Goal: Transaction & Acquisition: Purchase product/service

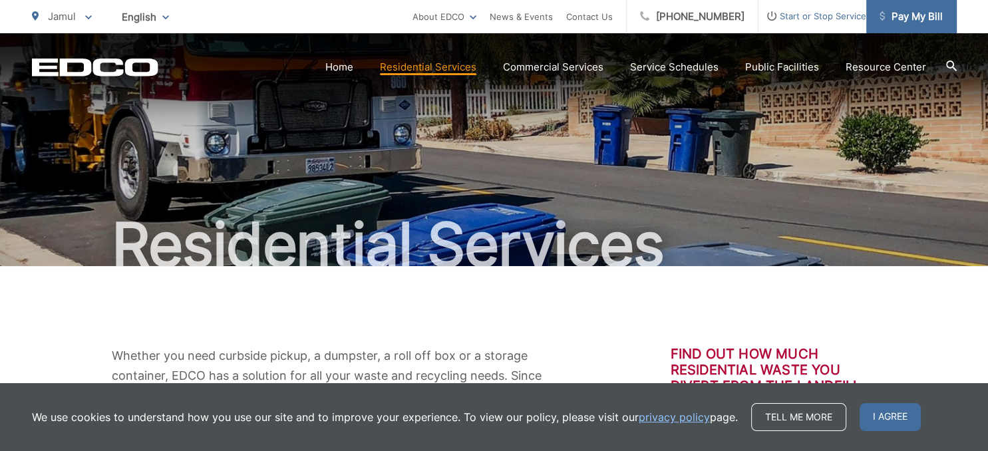
click at [908, 20] on span "Pay My Bill" at bounding box center [911, 17] width 63 height 16
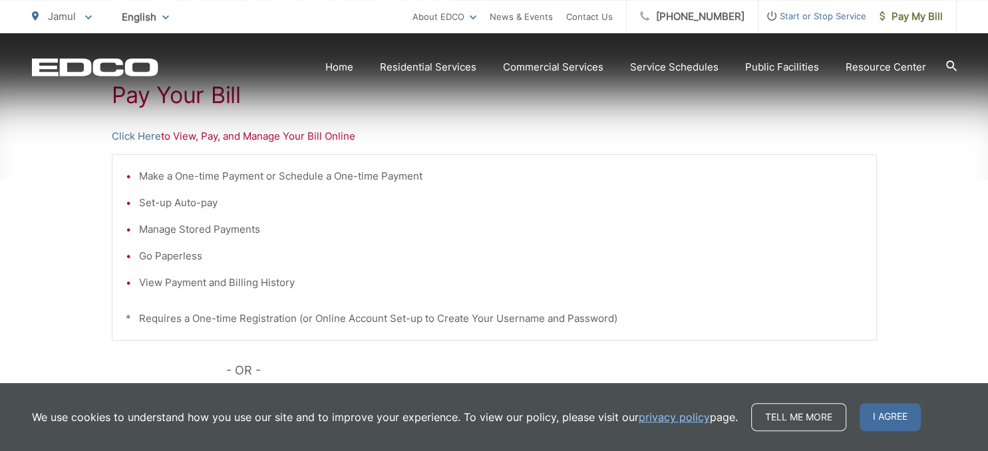
scroll to position [281, 0]
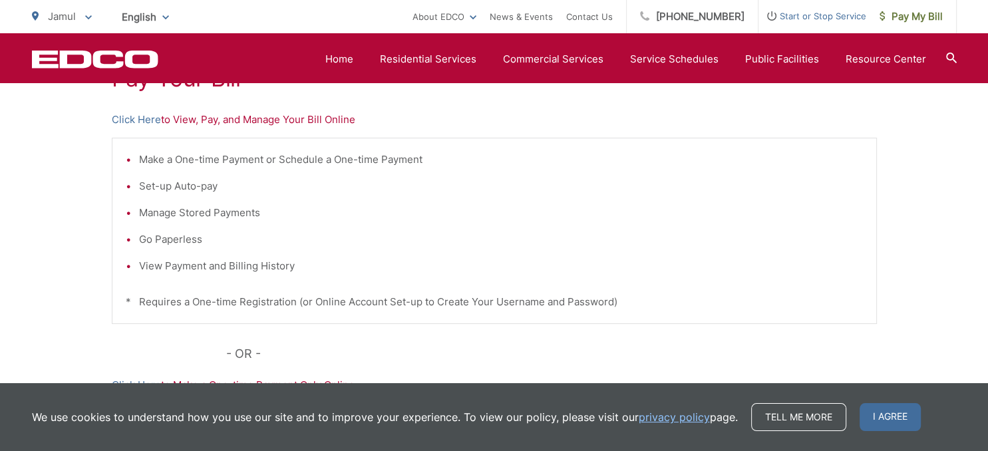
click at [238, 162] on li "Make a One-time Payment or Schedule a One-time Payment" at bounding box center [501, 160] width 724 height 16
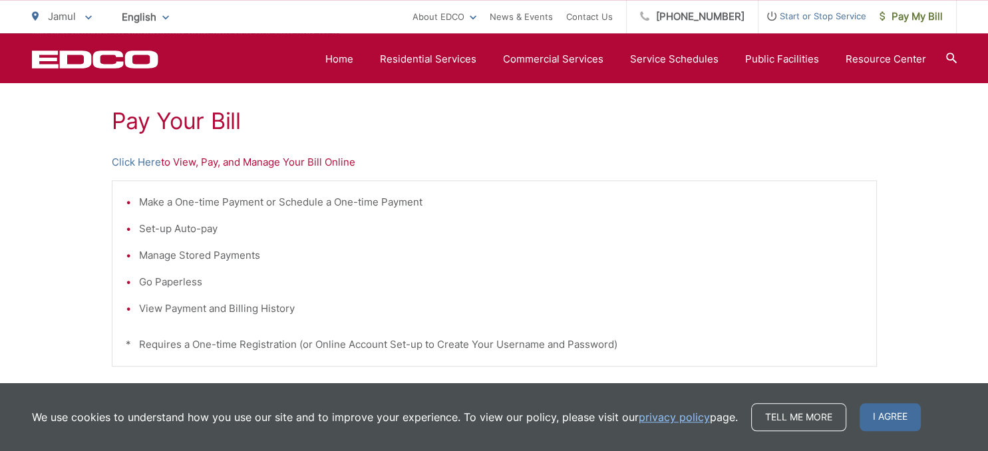
scroll to position [140, 0]
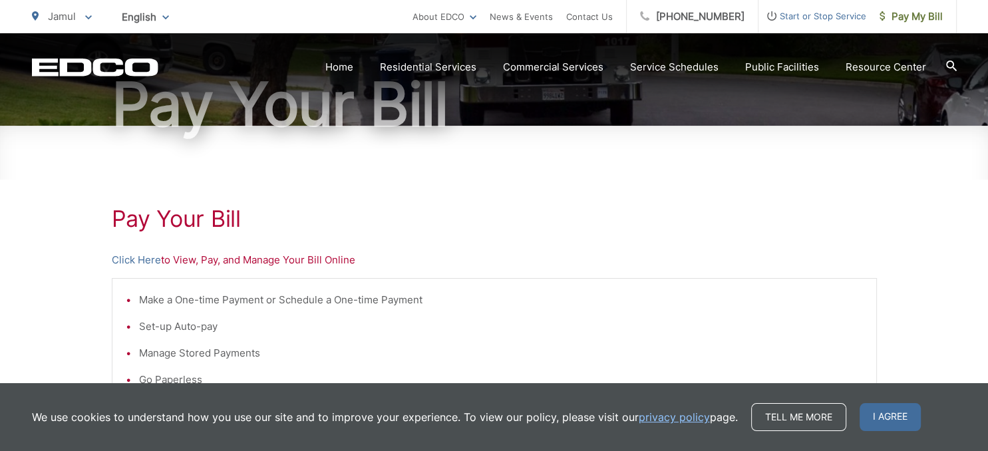
click at [142, 304] on li "Make a One-time Payment or Schedule a One-time Payment" at bounding box center [501, 300] width 724 height 16
click at [142, 303] on li "Make a One-time Payment or Schedule a One-time Payment" at bounding box center [501, 300] width 724 height 16
click at [139, 299] on li "Make a One-time Payment or Schedule a One-time Payment" at bounding box center [501, 300] width 724 height 16
click at [139, 298] on li "Make a One-time Payment or Schedule a One-time Payment" at bounding box center [501, 300] width 724 height 16
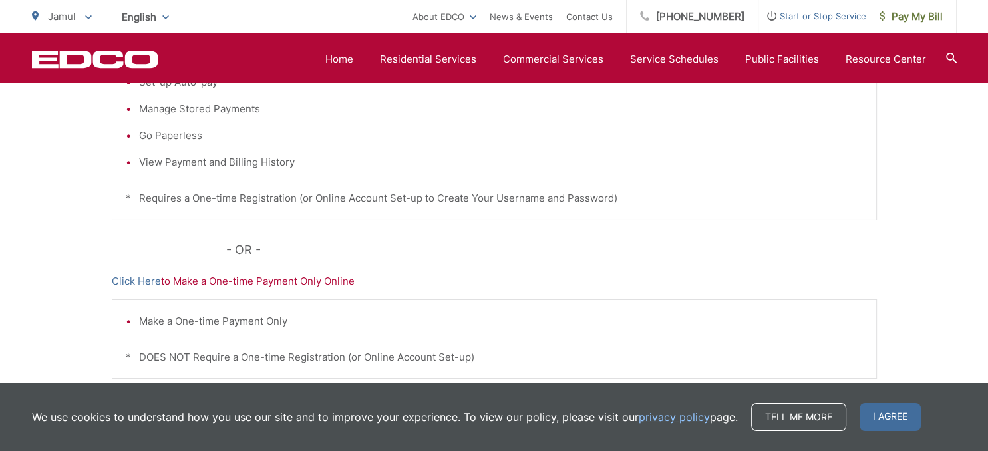
scroll to position [421, 0]
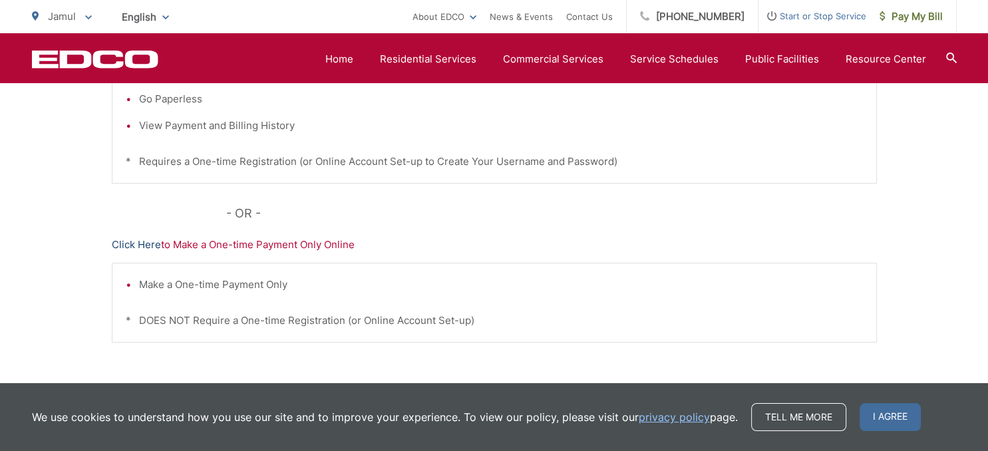
click at [148, 246] on link "Click Here" at bounding box center [136, 245] width 49 height 16
